Goal: Information Seeking & Learning: Learn about a topic

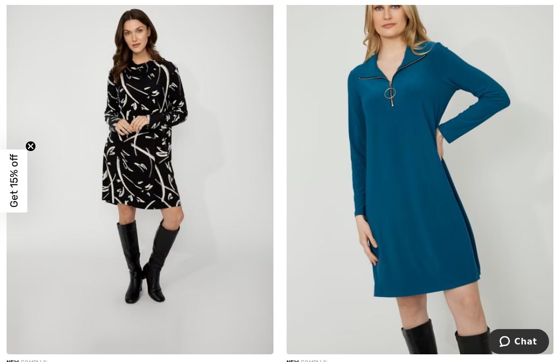
scroll to position [2065, 0]
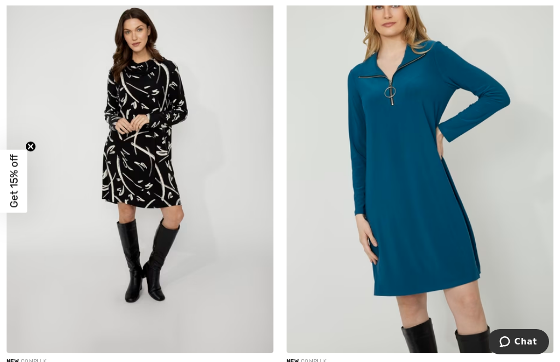
click at [505, 305] on img at bounding box center [420, 152] width 267 height 400
click at [506, 272] on img at bounding box center [420, 152] width 267 height 400
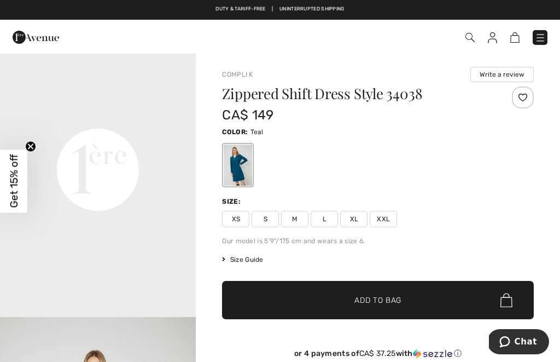
scroll to position [620, 0]
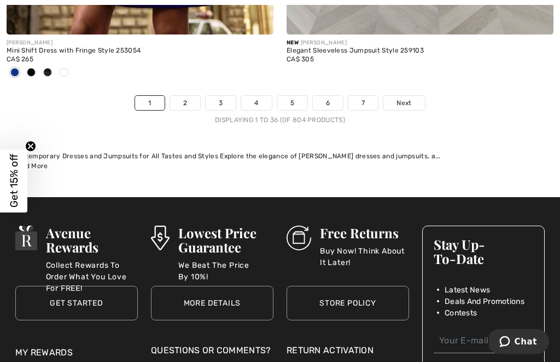
scroll to position [8375, 0]
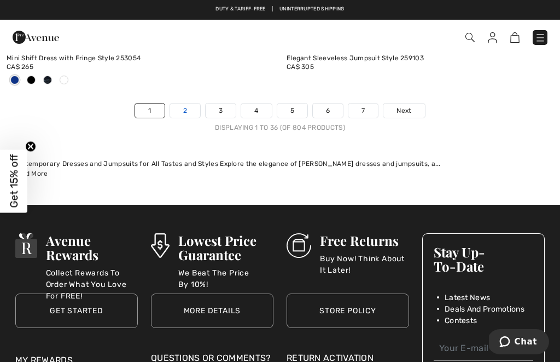
click at [182, 108] on link "2" at bounding box center [185, 110] width 30 height 14
click at [181, 103] on link "2" at bounding box center [185, 110] width 30 height 14
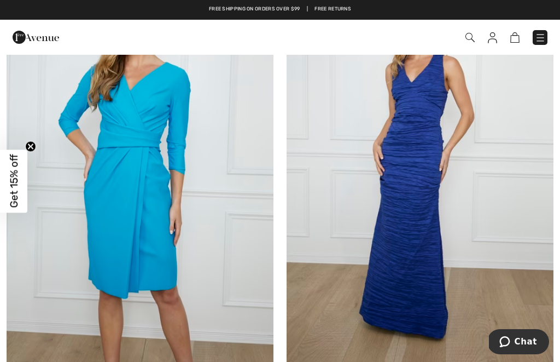
scroll to position [1588, 0]
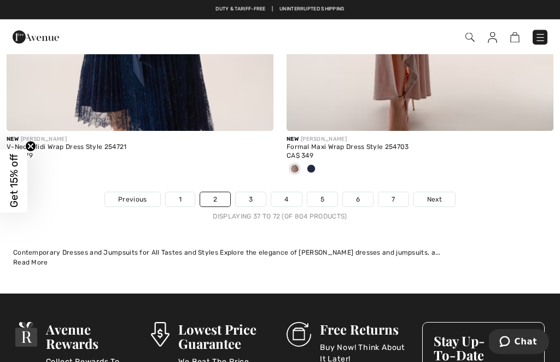
click at [466, 39] on img at bounding box center [470, 37] width 9 height 9
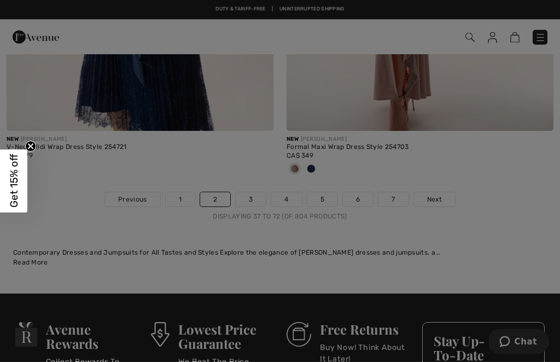
scroll to position [8286, 0]
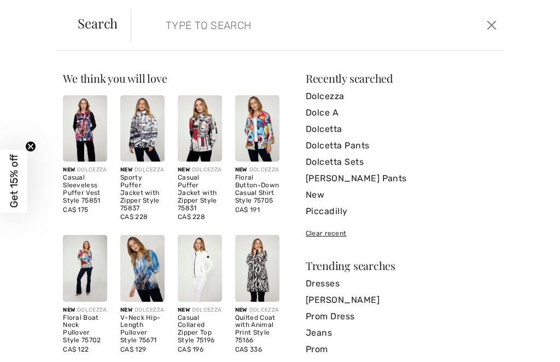
click at [286, 27] on input "search" at bounding box center [280, 25] width 245 height 33
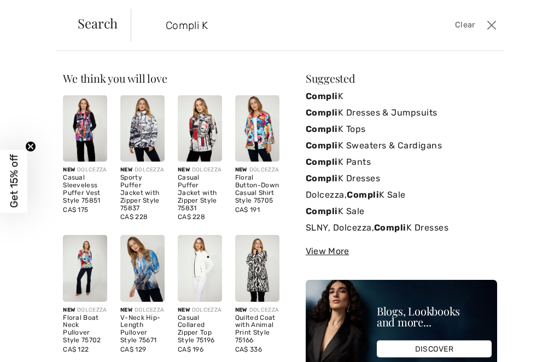
type input "Compli K"
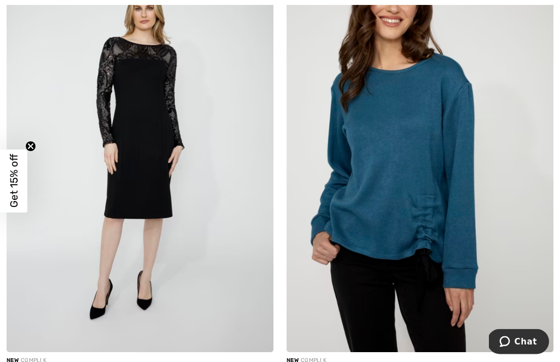
scroll to position [945, 0]
click at [473, 269] on img at bounding box center [420, 151] width 267 height 400
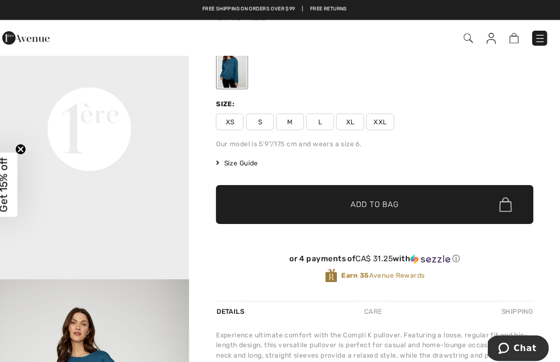
scroll to position [554, 0]
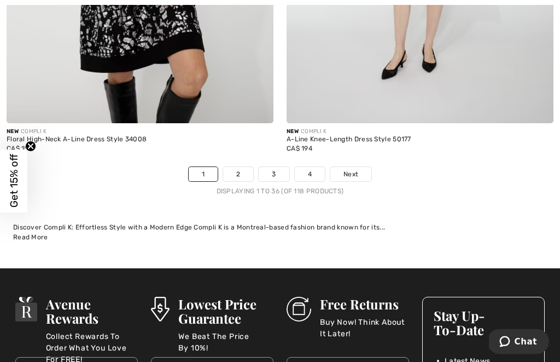
scroll to position [8540, 0]
click at [242, 167] on link "2" at bounding box center [238, 174] width 30 height 14
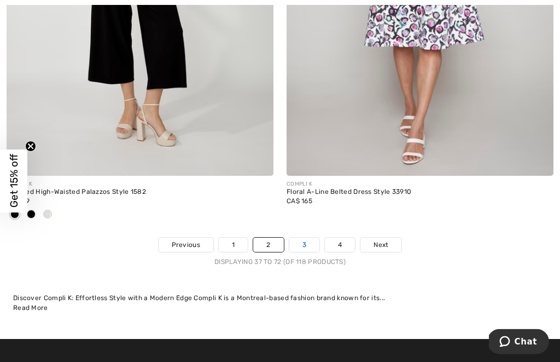
scroll to position [8578, 0]
click at [307, 237] on link "3" at bounding box center [304, 244] width 30 height 14
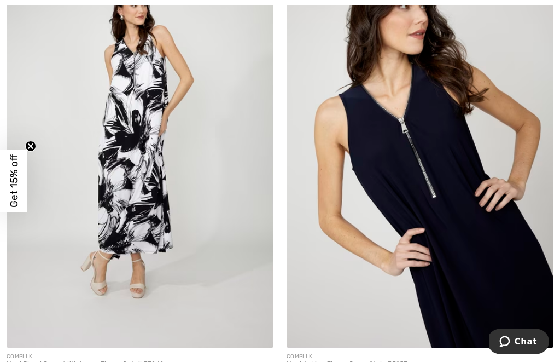
scroll to position [5511, 0]
click at [525, 290] on img at bounding box center [420, 147] width 267 height 400
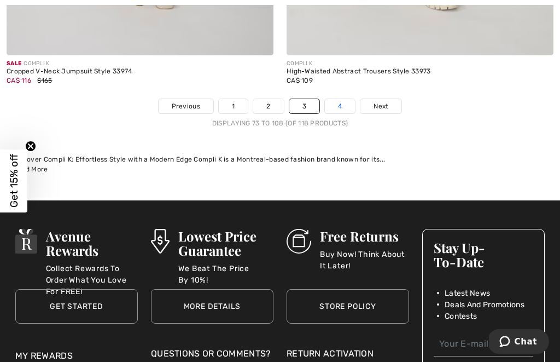
scroll to position [8572, 0]
click at [344, 99] on link "4" at bounding box center [340, 106] width 30 height 14
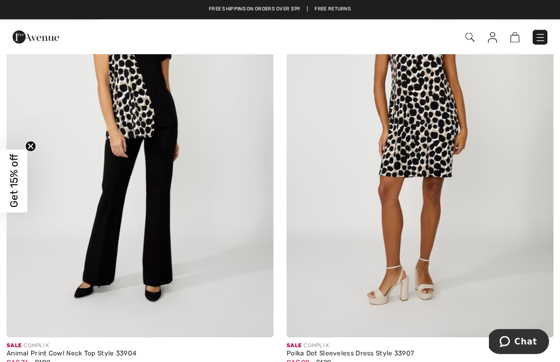
scroll to position [2298, 0]
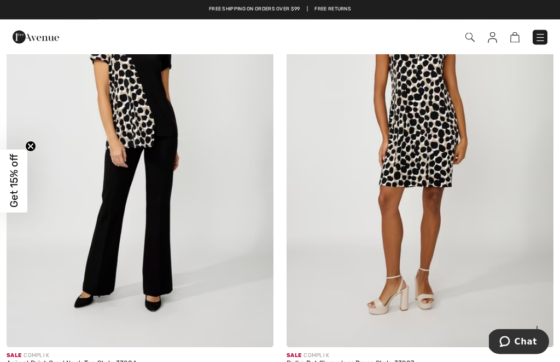
click at [483, 214] on img at bounding box center [420, 147] width 267 height 400
click at [496, 257] on img at bounding box center [420, 147] width 267 height 400
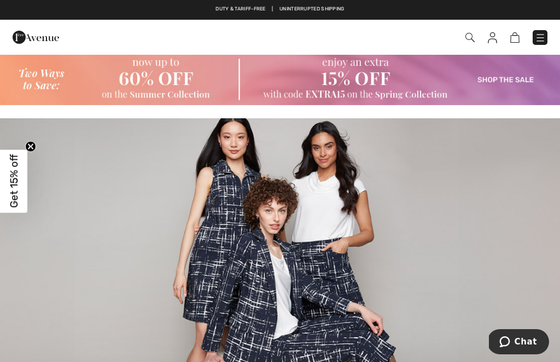
click at [467, 42] on img at bounding box center [470, 37] width 9 height 9
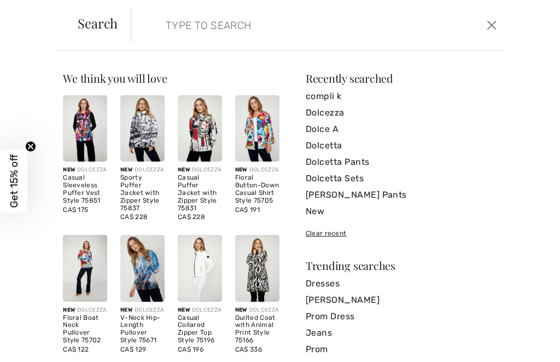
click at [277, 21] on input "search" at bounding box center [280, 25] width 245 height 33
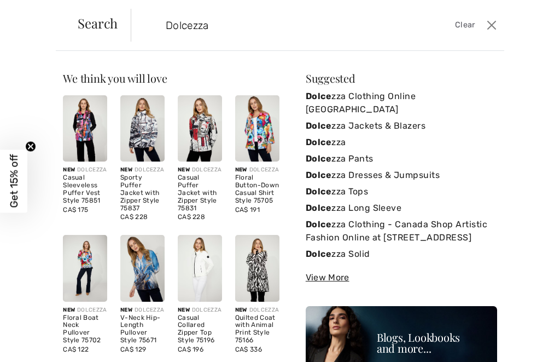
type input "Dolcezza"
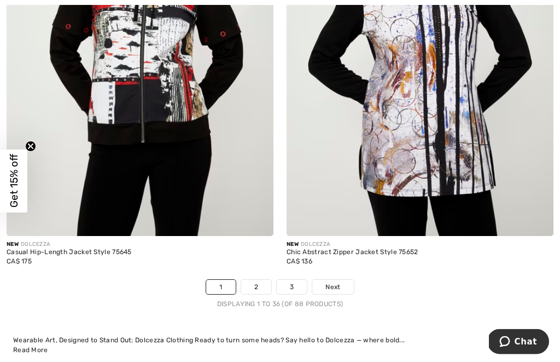
scroll to position [8340, 0]
click at [260, 280] on link "2" at bounding box center [256, 287] width 30 height 14
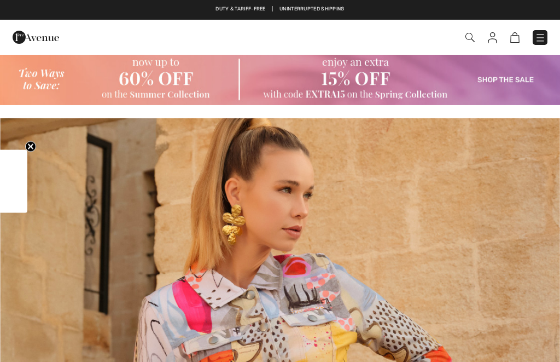
checkbox input "true"
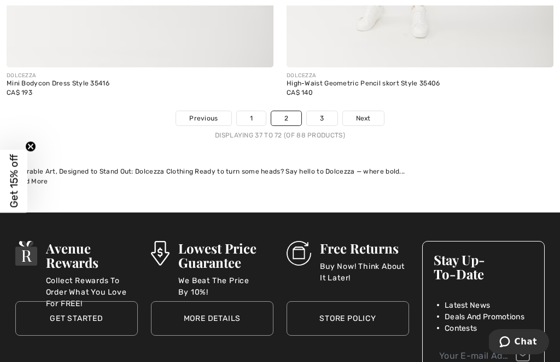
scroll to position [8588, 0]
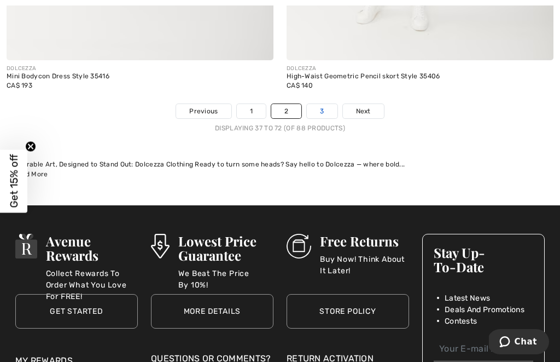
click at [327, 104] on link "3" at bounding box center [322, 111] width 30 height 14
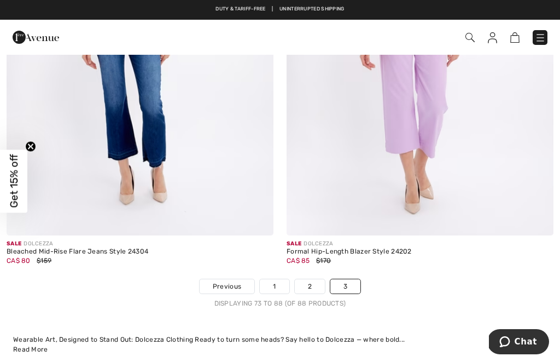
scroll to position [3815, 0]
